Goal: Communication & Community: Participate in discussion

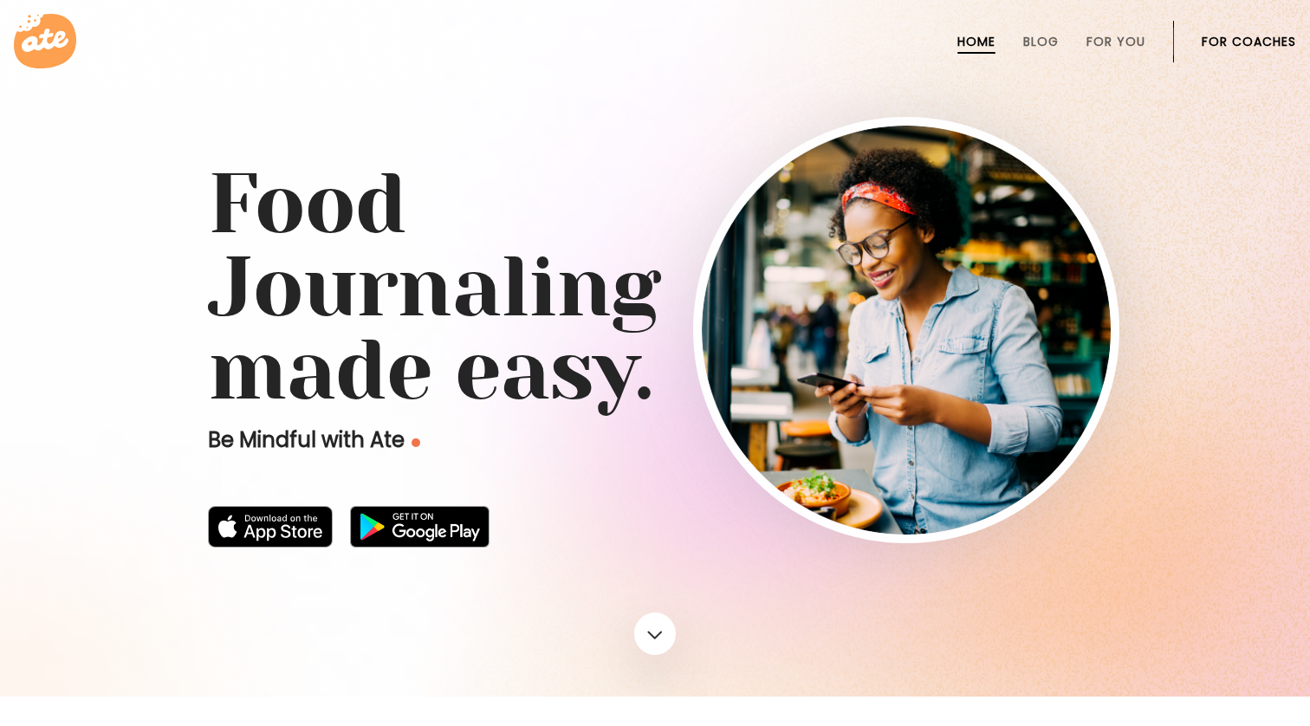
click at [1231, 46] on link "For Coaches" at bounding box center [1248, 42] width 94 height 14
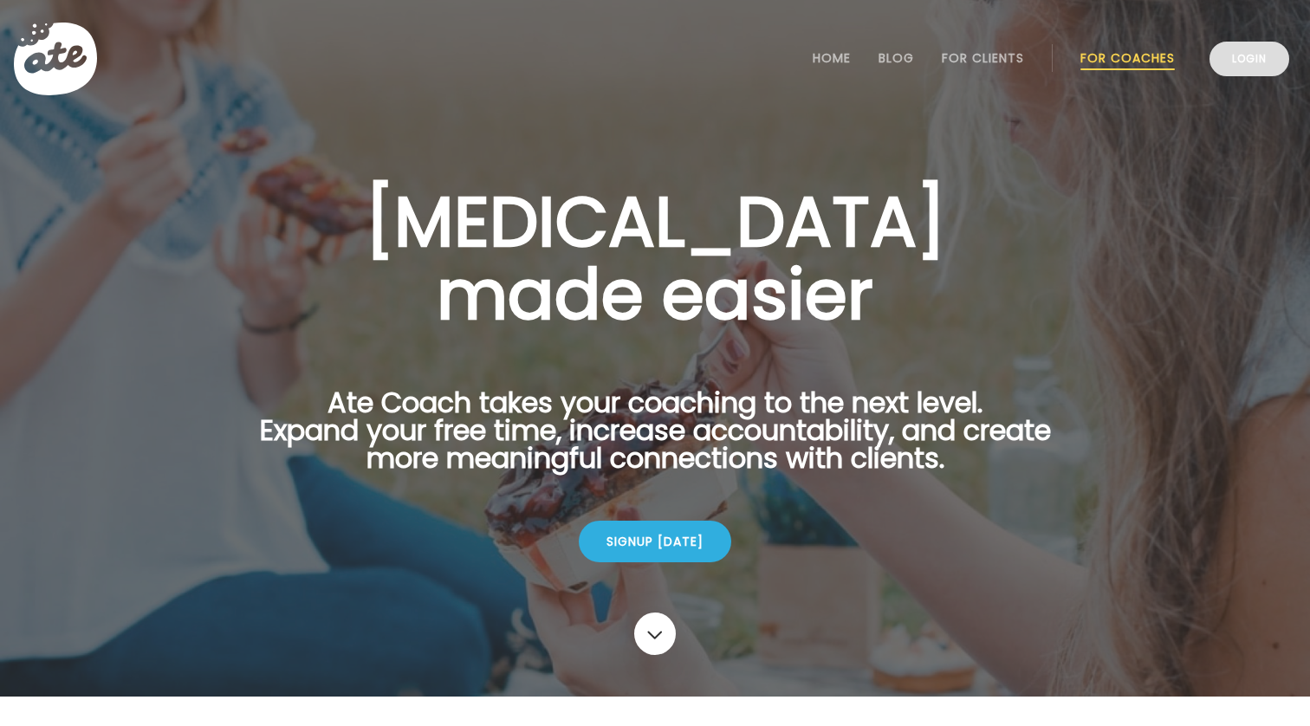
click at [1246, 61] on link "Login" at bounding box center [1249, 59] width 80 height 35
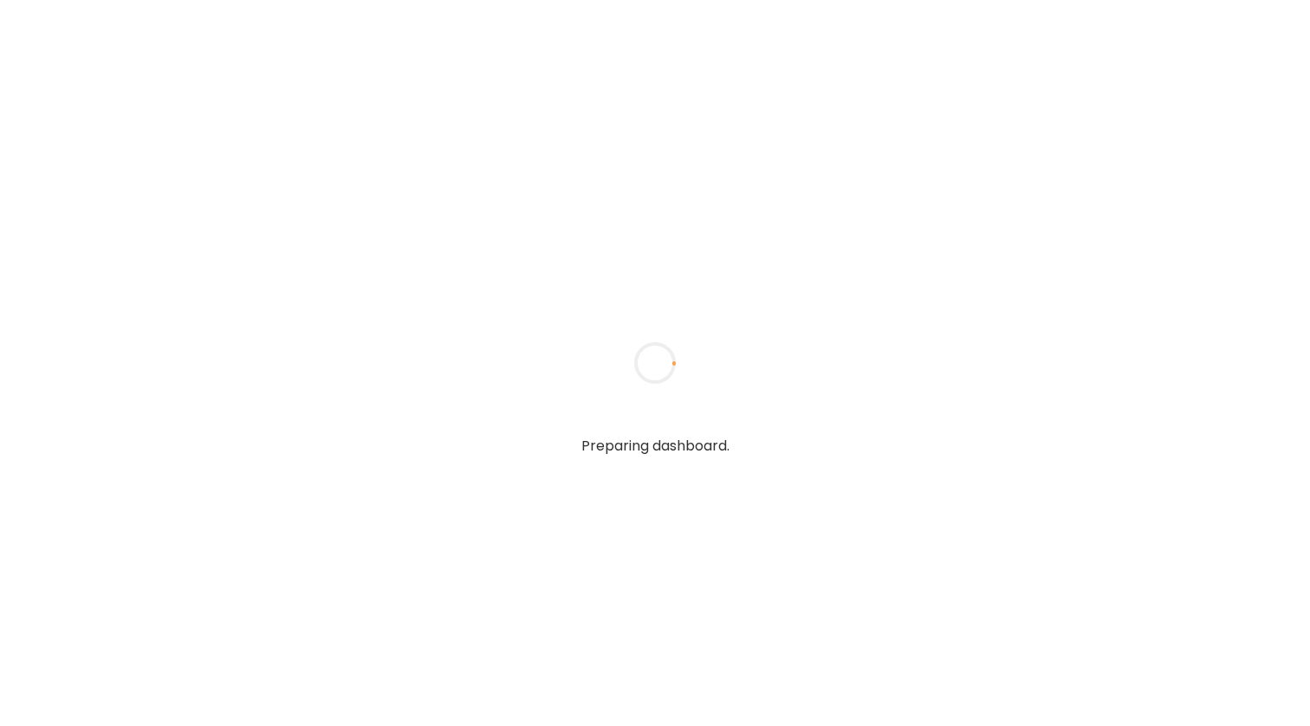
type input "**********"
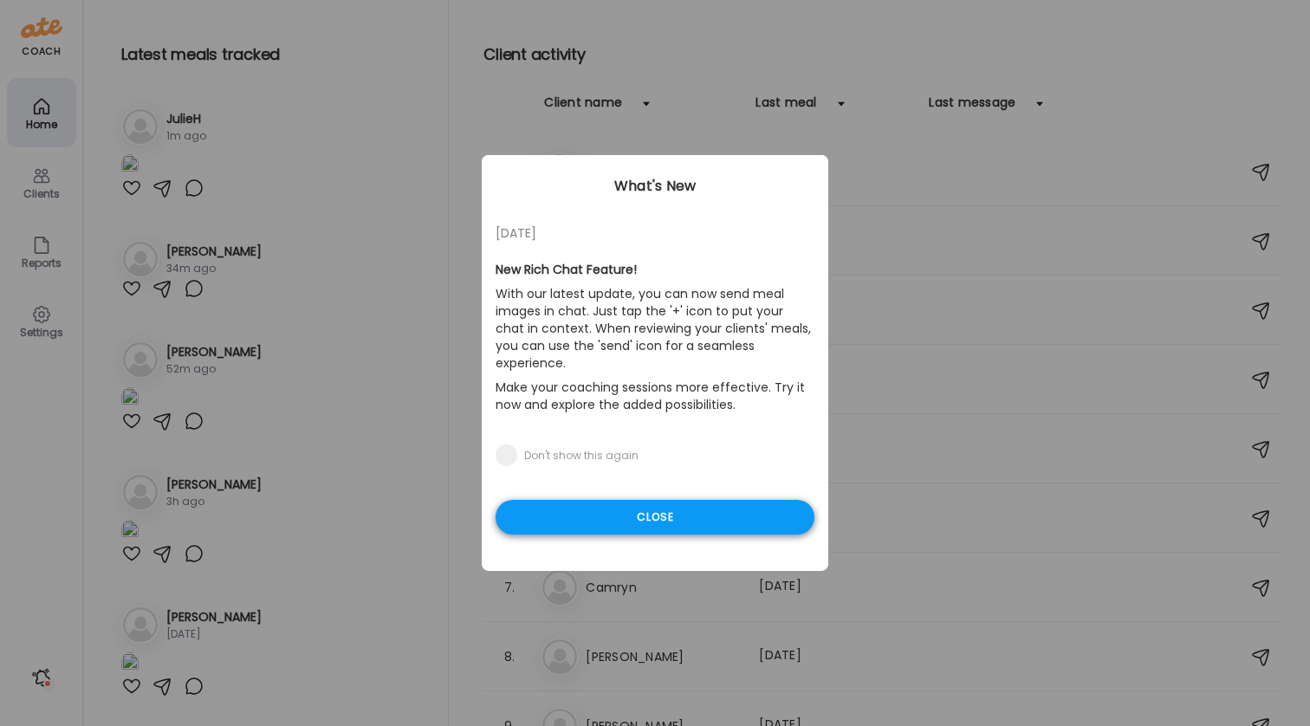
type input "**********"
click at [666, 500] on div "Close" at bounding box center [654, 517] width 319 height 35
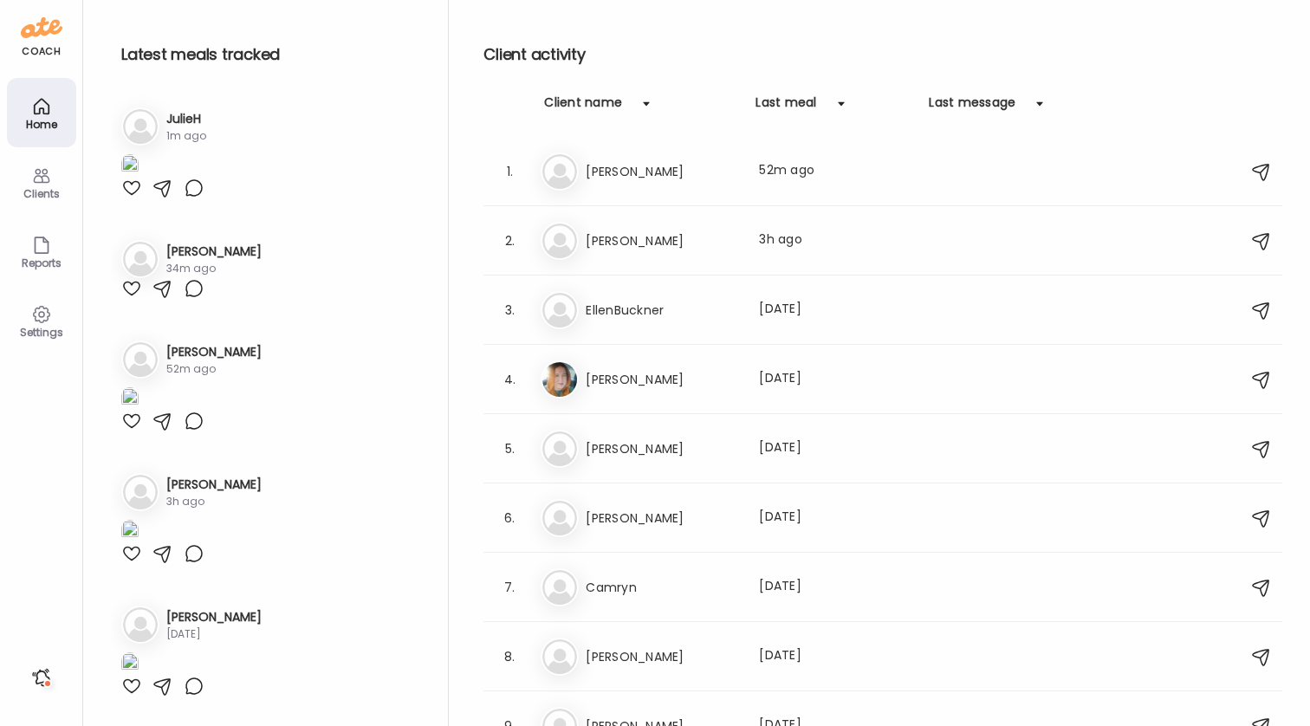
click at [194, 118] on h3 "JulieH" at bounding box center [186, 119] width 40 height 18
click at [194, 135] on div "1m ago" at bounding box center [186, 136] width 40 height 16
click at [147, 143] on div "Ju" at bounding box center [140, 126] width 38 height 38
click at [139, 178] on img at bounding box center [129, 165] width 17 height 23
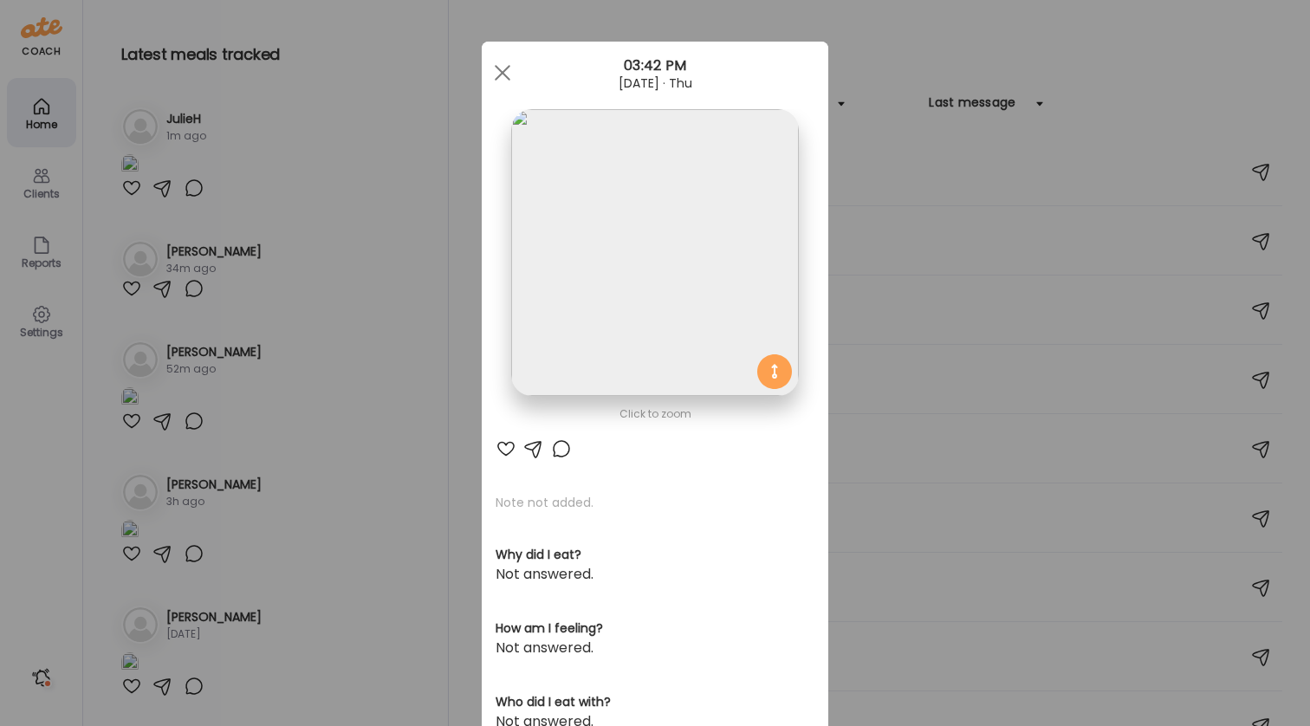
click at [563, 449] on div at bounding box center [561, 448] width 21 height 21
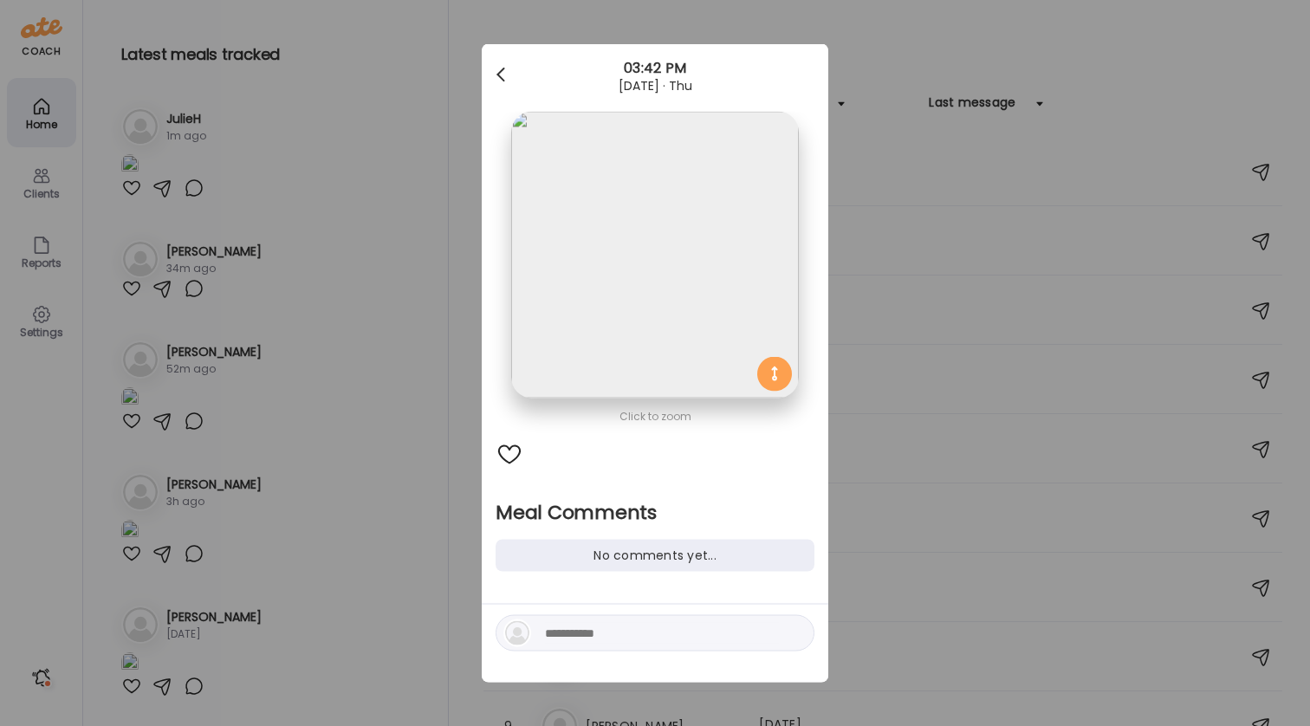
click at [505, 75] on div at bounding box center [502, 75] width 35 height 35
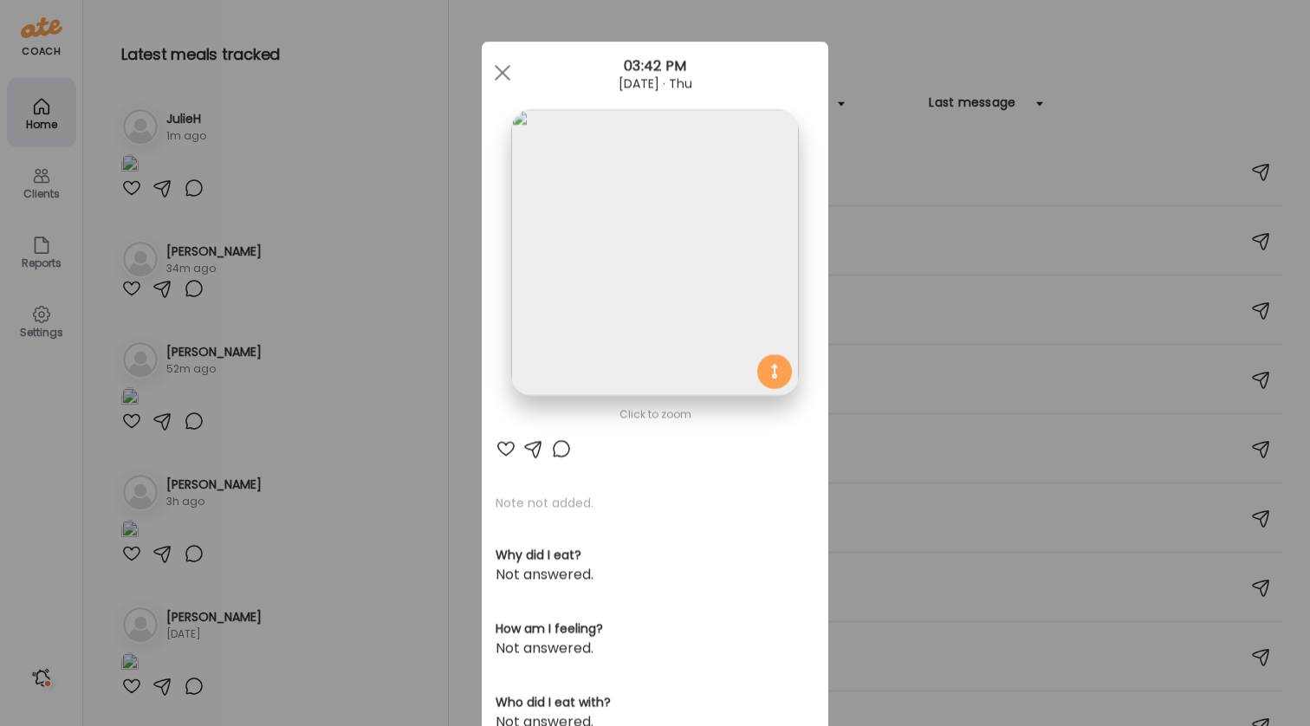
click at [531, 445] on div at bounding box center [533, 448] width 21 height 21
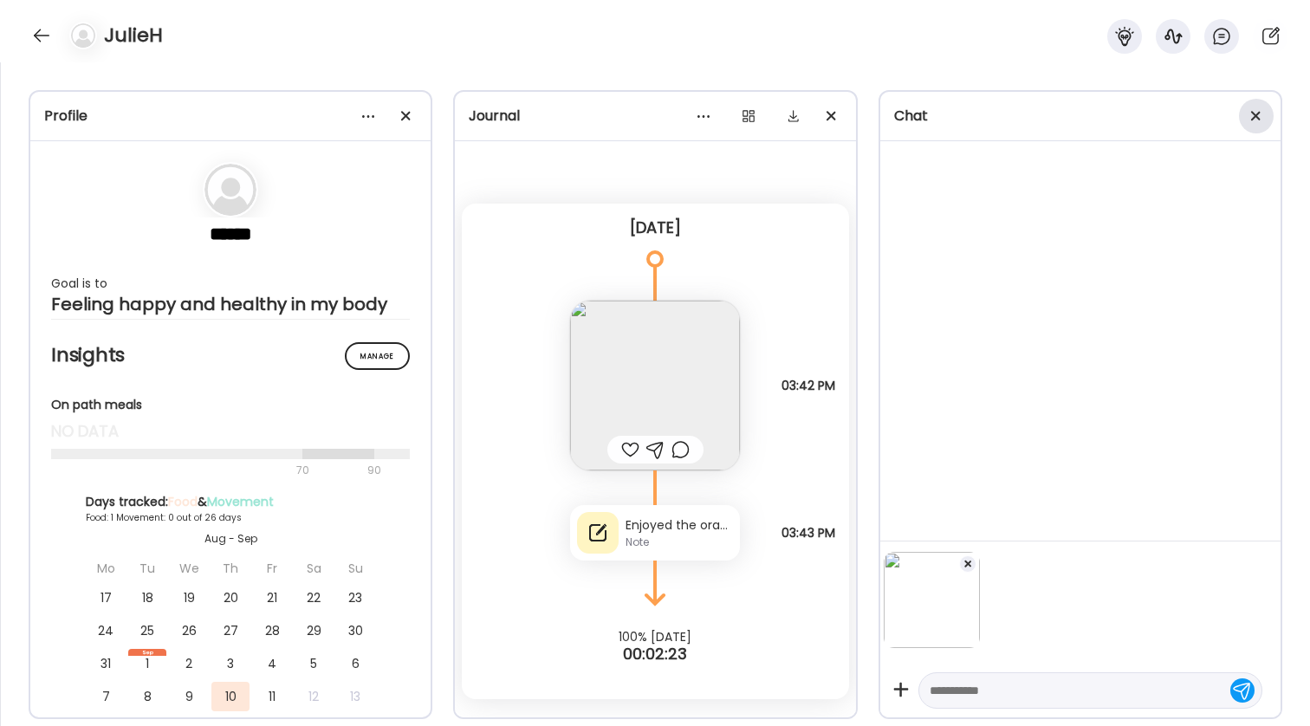
click at [1256, 114] on div at bounding box center [1256, 116] width 35 height 35
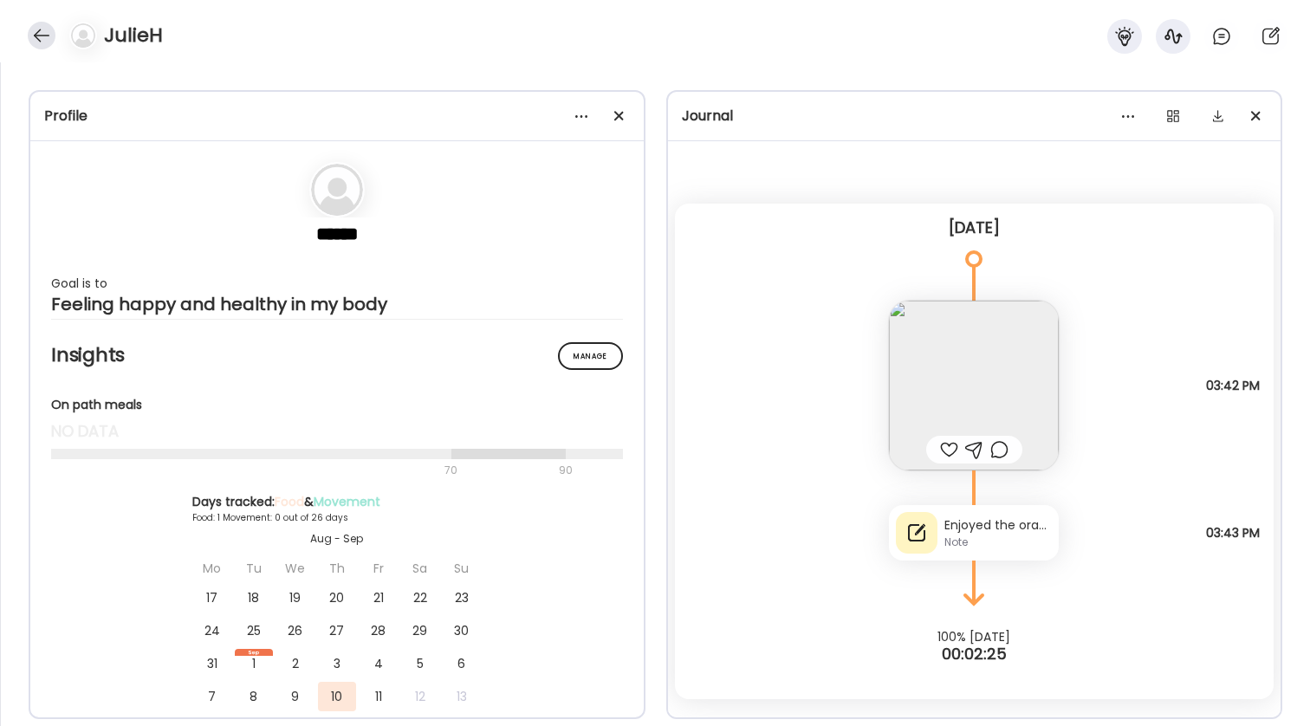
click at [41, 45] on div at bounding box center [42, 36] width 28 height 28
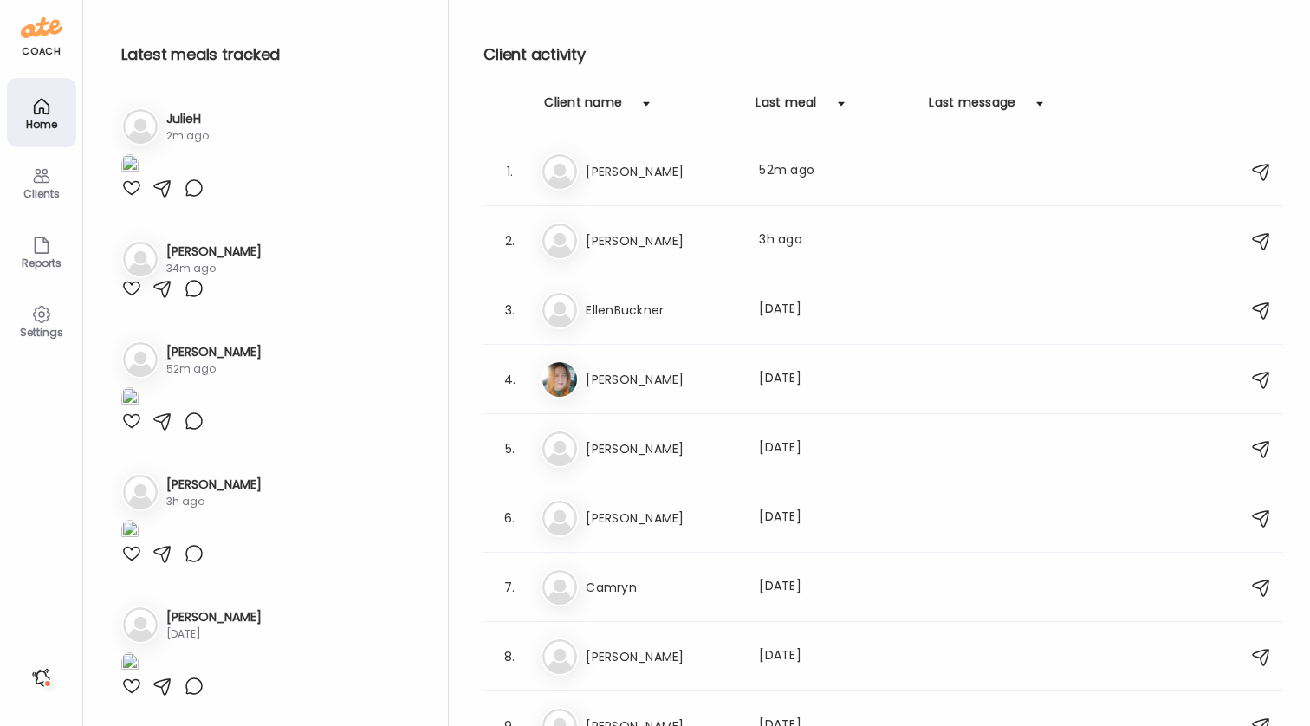
click at [139, 178] on img at bounding box center [129, 165] width 17 height 23
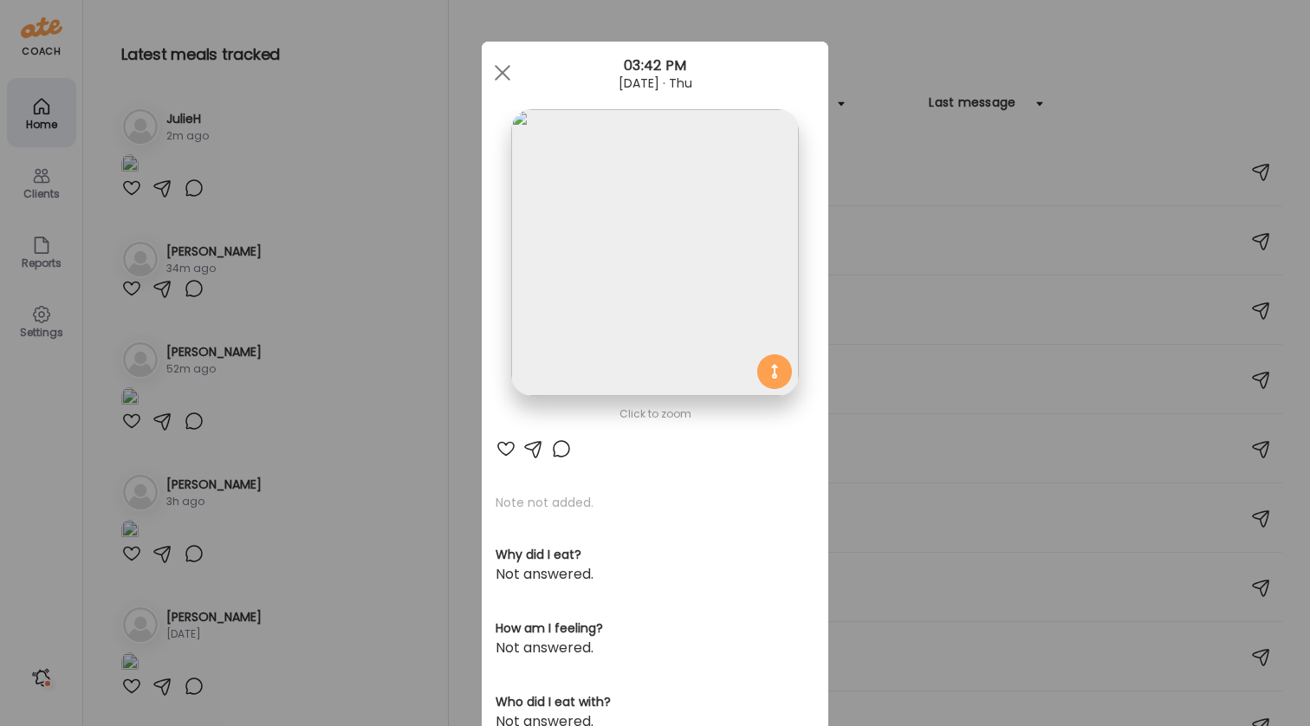
click at [564, 450] on div at bounding box center [561, 448] width 21 height 21
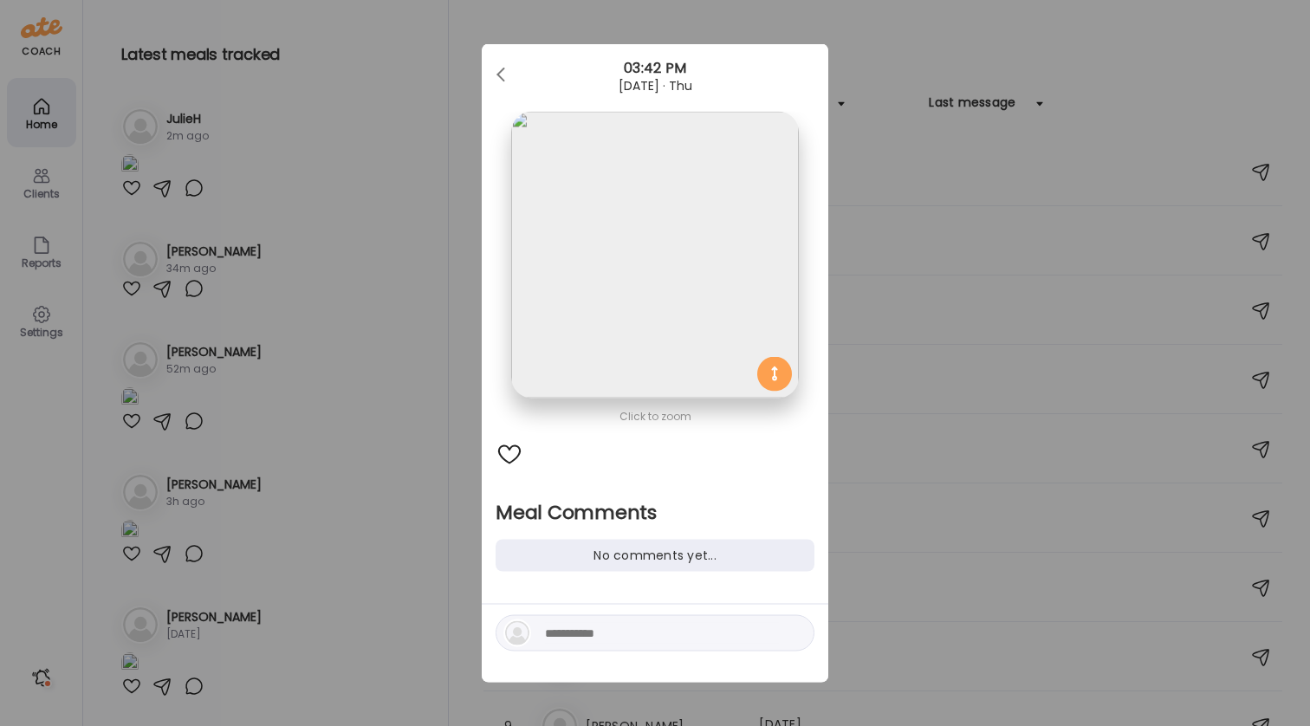
click at [611, 639] on textarea at bounding box center [662, 633] width 234 height 21
type textarea "**********"
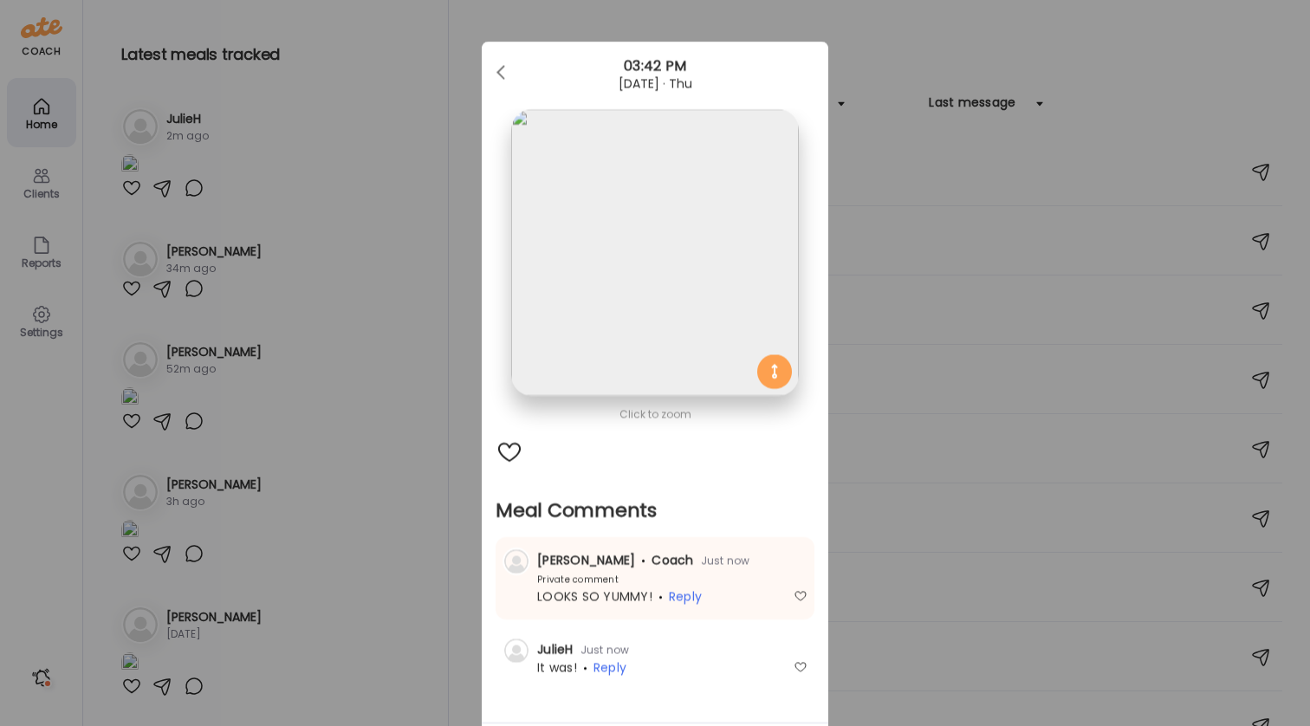
scroll to position [117, 0]
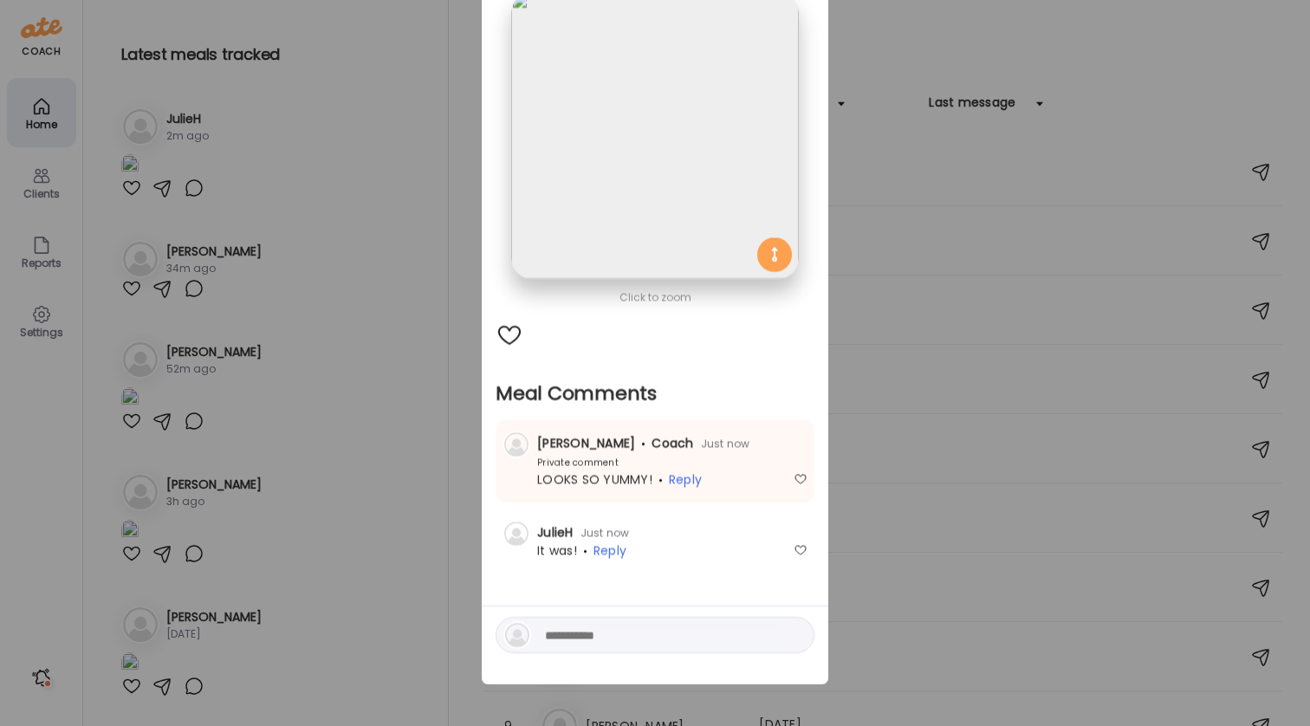
click at [578, 630] on textarea at bounding box center [662, 634] width 234 height 21
type textarea "**********"
